Goal: Book appointment/travel/reservation

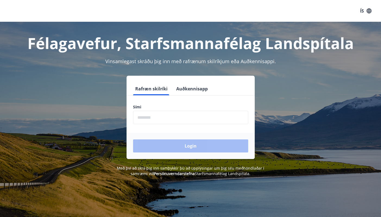
click at [154, 119] on input "phone" at bounding box center [190, 117] width 115 height 13
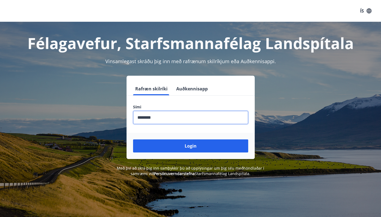
type input "********"
click at [133, 139] on button "Login" at bounding box center [190, 145] width 115 height 13
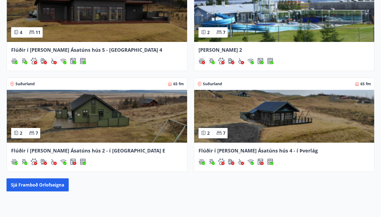
scroll to position [300, 0]
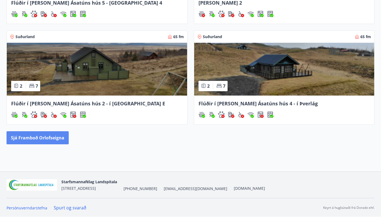
click at [54, 134] on button "Sjá framboð orlofseigna" at bounding box center [38, 137] width 62 height 13
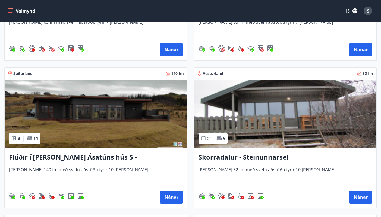
scroll to position [513, 0]
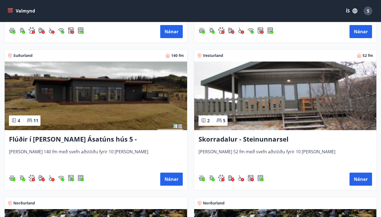
click at [212, 138] on h3 "Skorradalur - Steinunnarsel" at bounding box center [286, 139] width 174 height 10
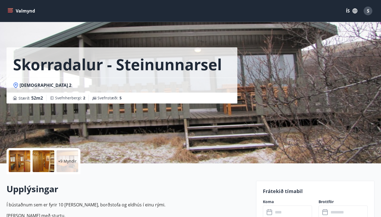
click at [63, 161] on p "+9 Myndir" at bounding box center [67, 160] width 18 height 5
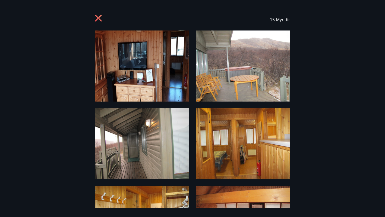
click at [95, 17] on icon at bounding box center [99, 18] width 9 height 9
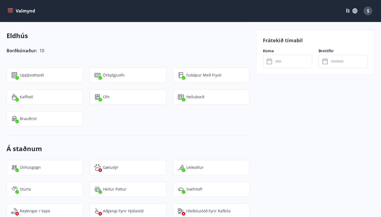
scroll to position [565, 0]
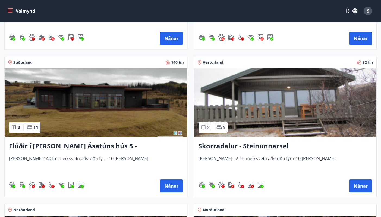
scroll to position [506, 0]
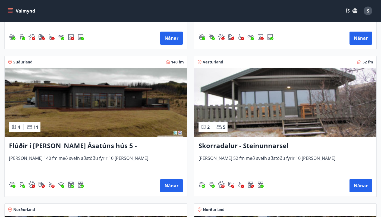
click at [95, 145] on h3 "Flúðir í [PERSON_NAME] Ásatúns hús 5 - [GEOGRAPHIC_DATA] 4" at bounding box center [96, 146] width 174 height 10
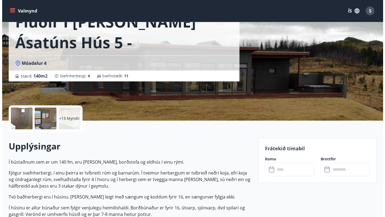
scroll to position [33, 0]
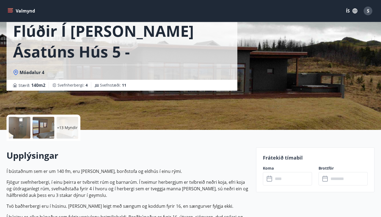
click at [69, 128] on p "+13 Myndir" at bounding box center [67, 127] width 21 height 5
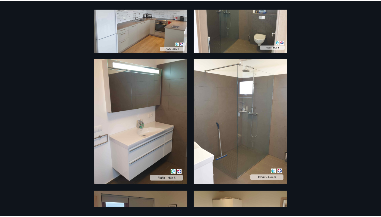
scroll to position [0, 0]
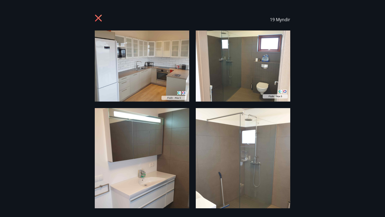
click at [97, 20] on icon at bounding box center [99, 18] width 9 height 9
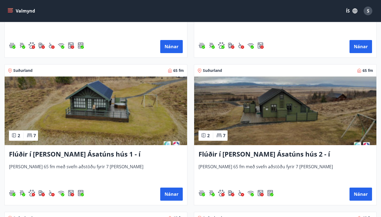
scroll to position [198, 0]
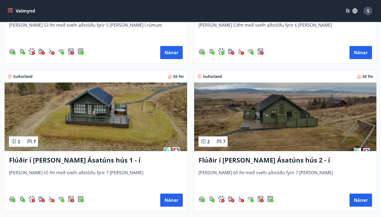
click at [110, 160] on h3 "Flúðir í [PERSON_NAME] Ásatúns hús 1 - í [GEOGRAPHIC_DATA] C" at bounding box center [96, 160] width 174 height 10
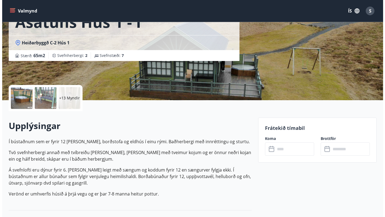
scroll to position [54, 0]
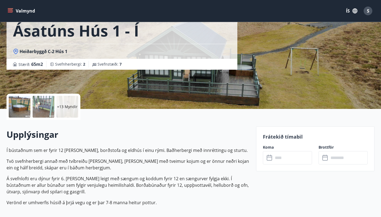
click at [67, 110] on div "+13 Myndir" at bounding box center [68, 107] width 22 height 22
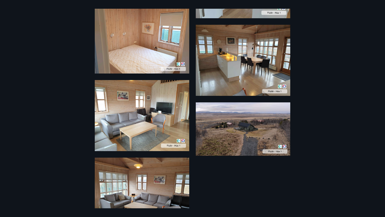
scroll to position [681, 0]
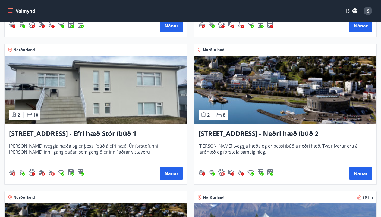
scroll to position [958, 0]
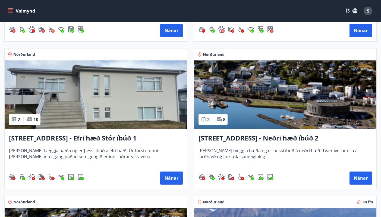
click at [234, 139] on h3 "[STREET_ADDRESS] - Neðri hæð íbúð 2" at bounding box center [286, 138] width 174 height 10
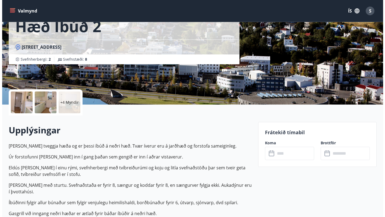
scroll to position [58, 0]
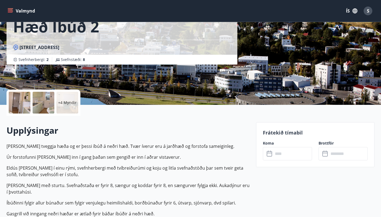
click at [66, 107] on div "+4 Myndir" at bounding box center [68, 103] width 22 height 22
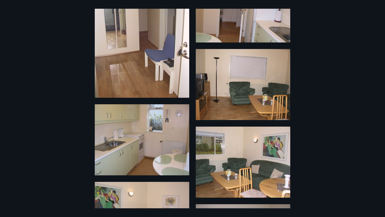
scroll to position [94, 0]
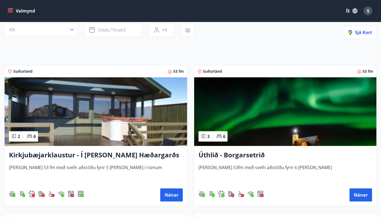
scroll to position [41, 0]
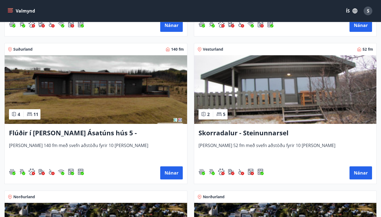
click at [233, 136] on h3 "Skorradalur - Steinunnarsel" at bounding box center [286, 133] width 174 height 10
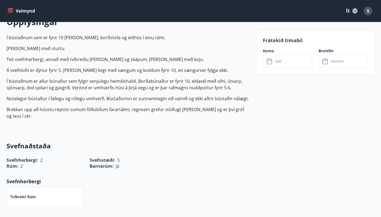
scroll to position [166, 0]
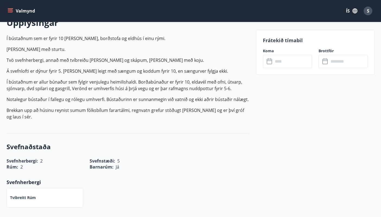
click at [290, 63] on input "text" at bounding box center [292, 61] width 39 height 13
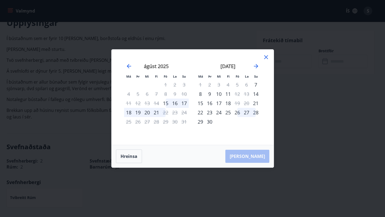
click at [85, 92] on div "Má Þr Mi Fi Fö La Su Má Þr Mi Fi Fö La Su [DATE] 1 2 3 4 5 6 7 8 9 10 11 12 13 …" at bounding box center [192, 108] width 385 height 217
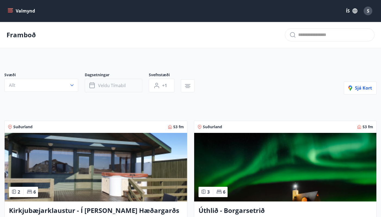
click at [123, 90] on button "Veldu tímabil" at bounding box center [114, 86] width 58 height 14
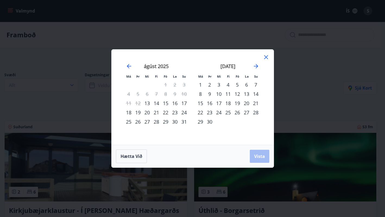
click at [167, 104] on div "15" at bounding box center [165, 102] width 9 height 9
click at [158, 112] on div "21" at bounding box center [156, 112] width 9 height 9
click at [260, 157] on span "Vista" at bounding box center [259, 156] width 11 height 6
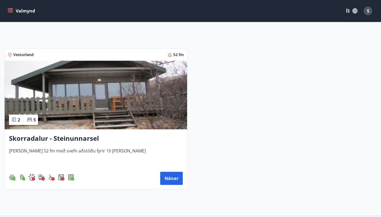
scroll to position [61, 0]
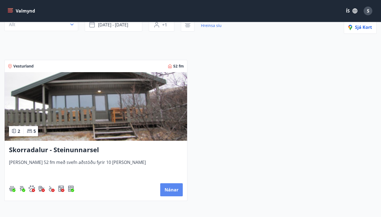
click at [171, 190] on button "Nánar" at bounding box center [171, 189] width 23 height 13
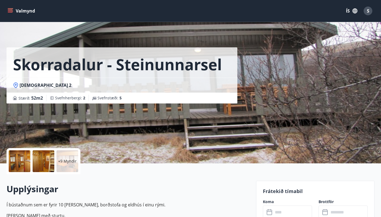
click at [67, 160] on p "+9 Myndir" at bounding box center [67, 160] width 18 height 5
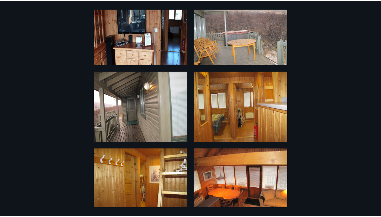
scroll to position [32, 0]
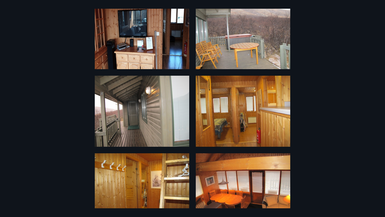
click at [67, 160] on div "15 Myndir" at bounding box center [192, 108] width 385 height 199
click at [28, 147] on div "15 Myndir" at bounding box center [192, 108] width 385 height 199
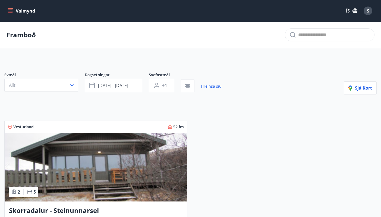
scroll to position [59, 0]
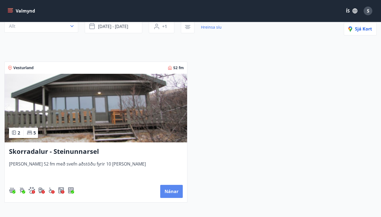
click at [168, 193] on button "Nánar" at bounding box center [171, 190] width 23 height 13
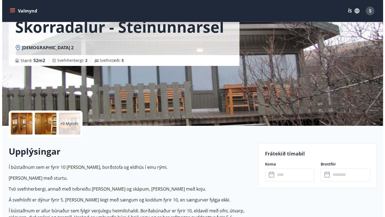
scroll to position [39, 0]
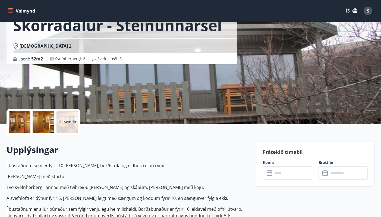
click at [73, 126] on div "+9 Myndir" at bounding box center [68, 122] width 22 height 22
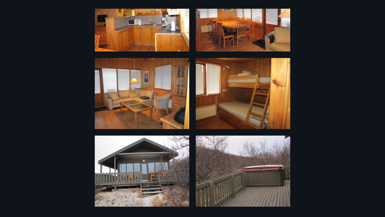
scroll to position [437, 0]
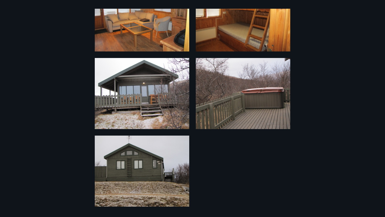
click at [293, 155] on div "15 Myndir" at bounding box center [192, 108] width 385 height 199
click at [322, 88] on div "15 Myndir" at bounding box center [192, 108] width 385 height 199
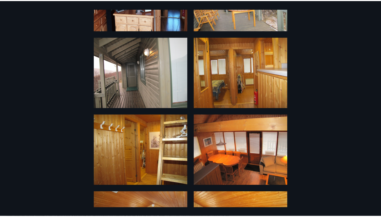
scroll to position [0, 0]
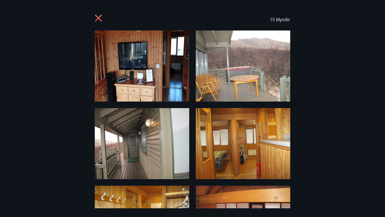
click at [99, 18] on icon at bounding box center [98, 18] width 7 height 7
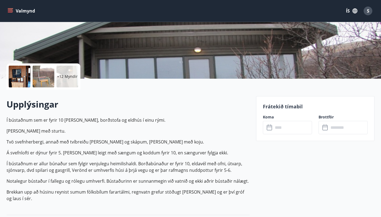
scroll to position [103, 0]
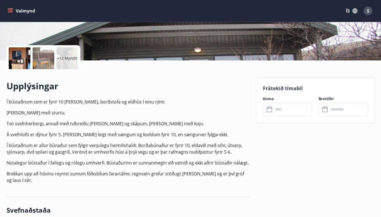
click at [286, 109] on input "text" at bounding box center [292, 108] width 39 height 13
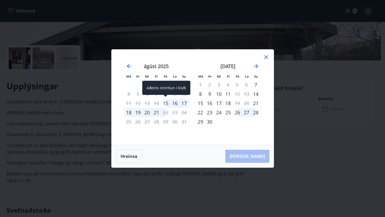
click at [167, 103] on div "15" at bounding box center [165, 102] width 9 height 9
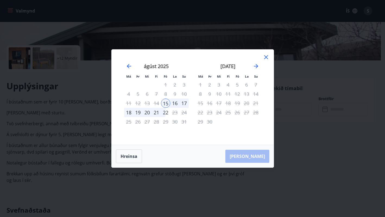
click at [157, 112] on div "21" at bounding box center [156, 112] width 9 height 9
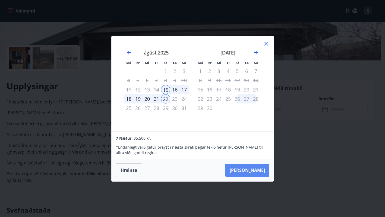
click at [256, 171] on button "[PERSON_NAME]" at bounding box center [247, 169] width 44 height 13
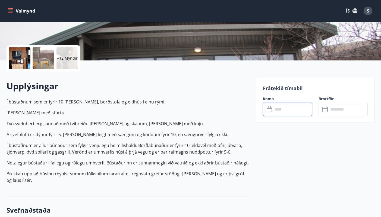
type input "******"
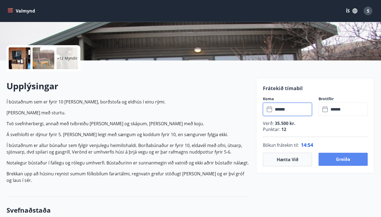
click at [333, 157] on button "Greiða" at bounding box center [343, 158] width 49 height 13
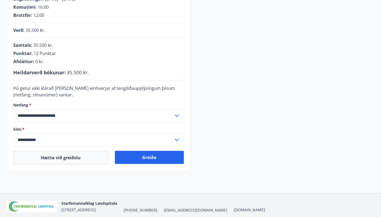
scroll to position [114, 0]
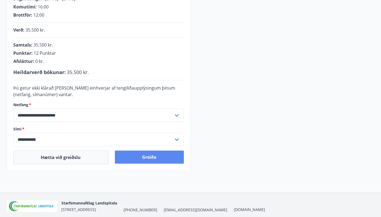
click at [141, 159] on button "Greiða" at bounding box center [149, 156] width 69 height 13
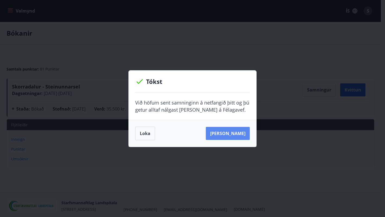
click at [236, 132] on button "Sjá samning" at bounding box center [228, 133] width 44 height 13
click at [146, 135] on button "Loka" at bounding box center [145, 133] width 20 height 14
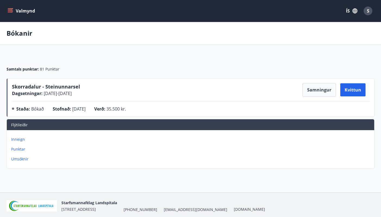
click at [18, 149] on p "Punktar" at bounding box center [191, 148] width 361 height 5
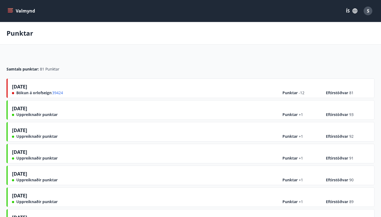
click at [12, 10] on icon "menu" at bounding box center [10, 10] width 5 height 5
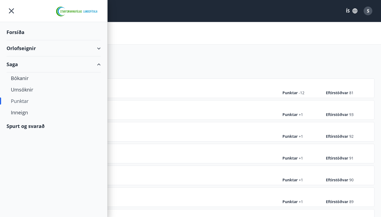
click at [12, 10] on icon "menu" at bounding box center [11, 10] width 5 height 5
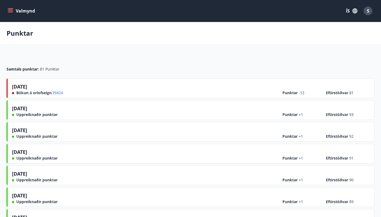
click at [12, 14] on button "Valmynd" at bounding box center [22, 11] width 31 height 10
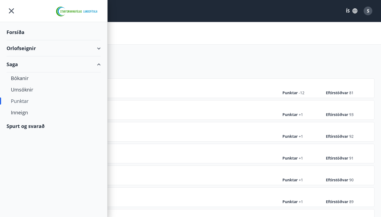
click at [24, 50] on div "Orlofseignir" at bounding box center [54, 48] width 94 height 16
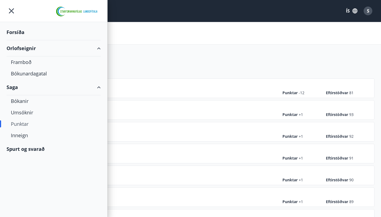
click at [21, 30] on div "Forsíða" at bounding box center [54, 32] width 94 height 16
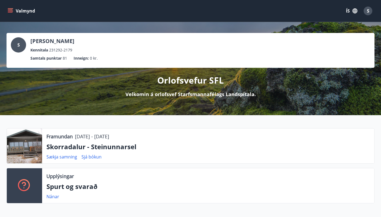
click at [12, 10] on icon "menu" at bounding box center [10, 10] width 5 height 5
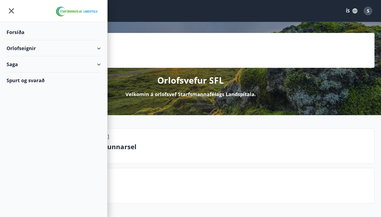
click at [35, 80] on div "Spurt og svarað" at bounding box center [54, 80] width 94 height 16
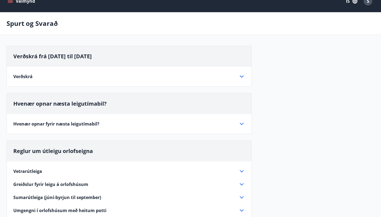
scroll to position [21, 0]
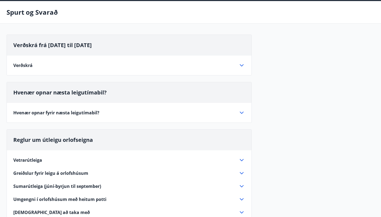
click at [114, 62] on div "Verðskrá" at bounding box center [125, 65] width 225 height 6
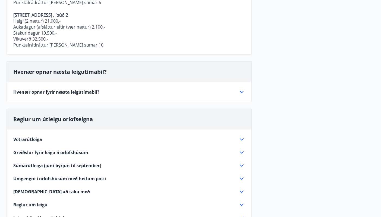
scroll to position [334, 0]
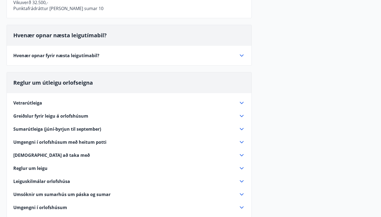
click at [135, 53] on div "Hvenær opnar fyrir næsta leigutímabil?" at bounding box center [125, 55] width 225 height 6
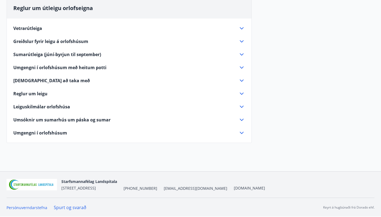
scroll to position [161, 0]
click at [66, 82] on span "Nauðsynlegt að taka með" at bounding box center [51, 80] width 77 height 6
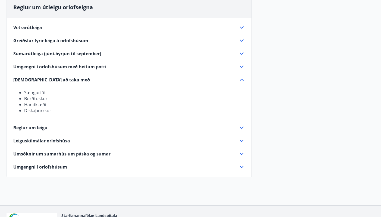
scroll to position [152, 0]
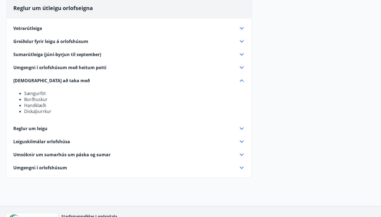
click at [42, 129] on span "Reglur um leigu" at bounding box center [30, 128] width 34 height 6
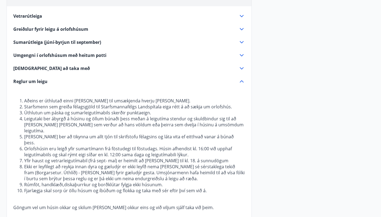
scroll to position [136, 0]
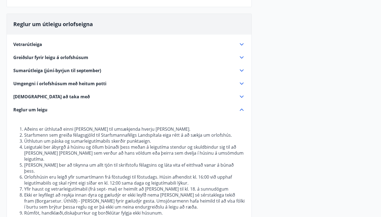
click at [68, 71] on span "Sumarútleiga (júní-byrjun til september)" at bounding box center [57, 70] width 88 height 6
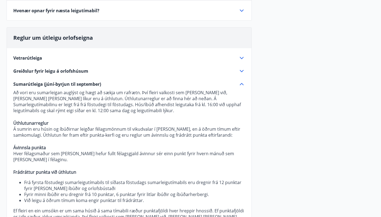
scroll to position [121, 0]
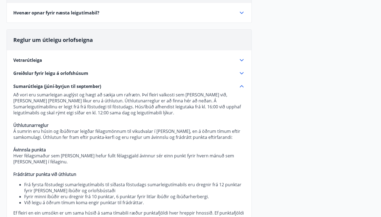
click at [124, 71] on div "Greiðslur fyrir leigu á orlofshúsum" at bounding box center [125, 73] width 225 height 6
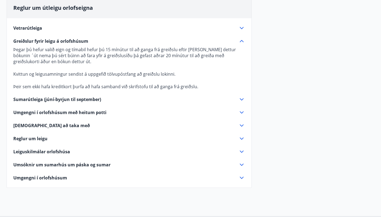
scroll to position [155, 0]
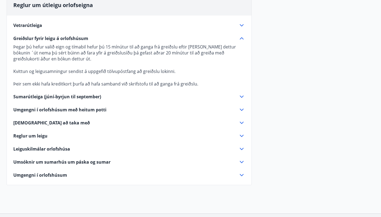
click at [96, 162] on span "Umsóknir um sumarhús um páska og sumar" at bounding box center [61, 162] width 97 height 6
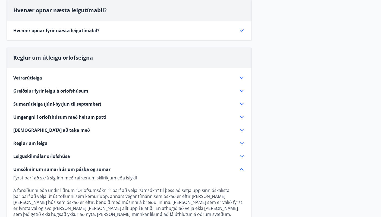
scroll to position [0, 0]
